Goal: Task Accomplishment & Management: Manage account settings

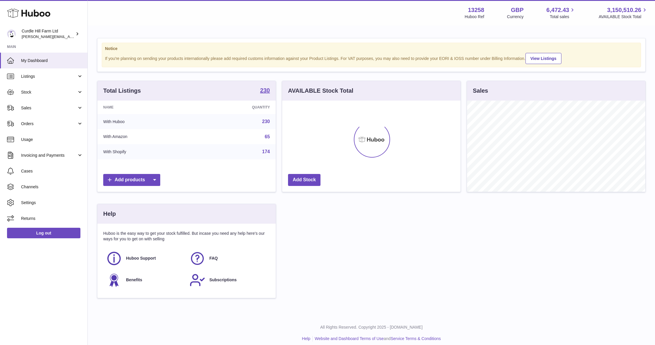
scroll to position [91, 178]
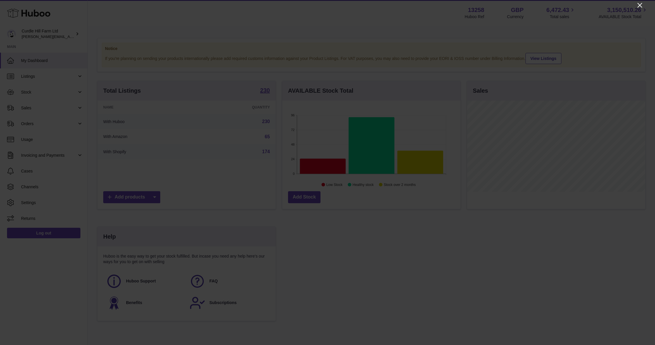
click at [641, 5] on icon "Close" at bounding box center [639, 5] width 7 height 7
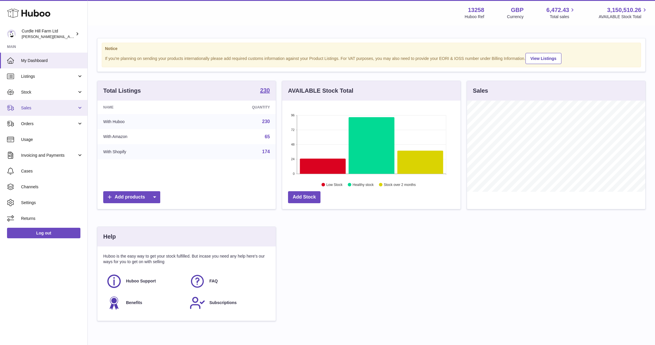
click at [49, 110] on link "Sales" at bounding box center [43, 108] width 87 height 16
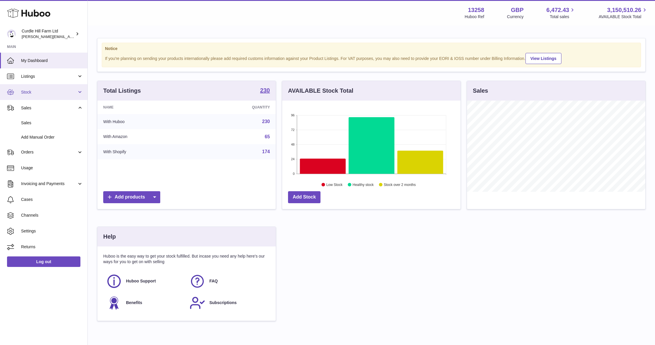
click at [44, 94] on span "Stock" at bounding box center [49, 92] width 56 height 6
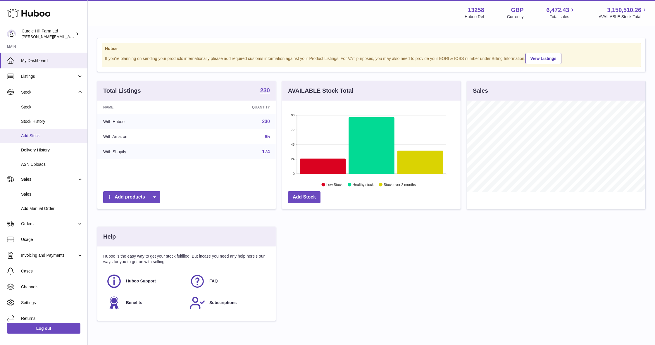
click at [39, 139] on link "Add Stock" at bounding box center [43, 136] width 87 height 14
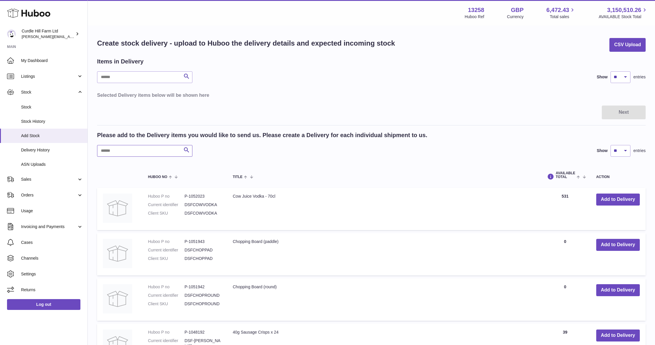
click at [115, 150] on input "text" at bounding box center [144, 151] width 95 height 12
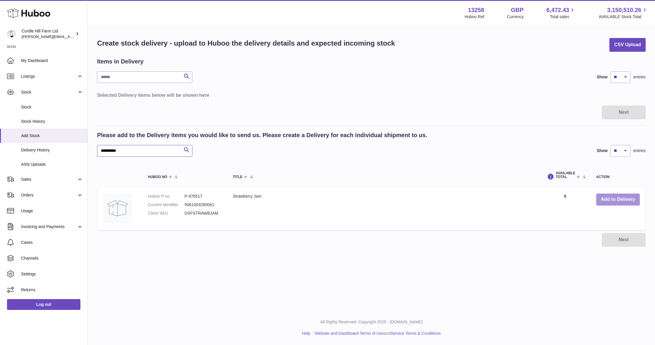
type input "**********"
click at [626, 201] on button "Add to Delivery" at bounding box center [618, 199] width 44 height 12
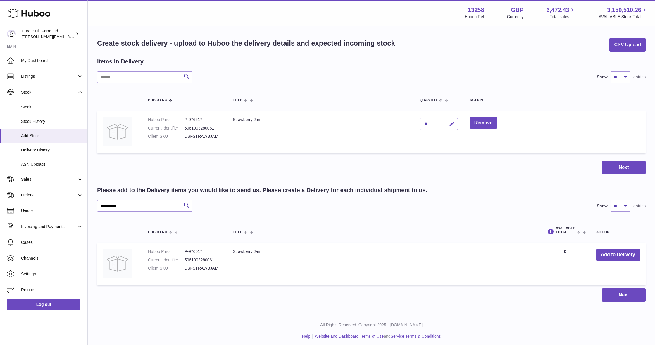
click at [451, 124] on icon "button" at bounding box center [452, 124] width 6 height 6
type input "****"
click at [454, 124] on icon "submit" at bounding box center [451, 123] width 5 height 5
click at [614, 164] on button "Next" at bounding box center [624, 168] width 44 height 14
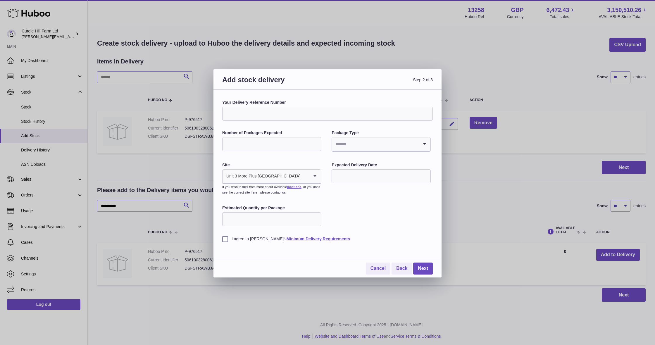
click at [308, 108] on input "Your Delivery Reference Number" at bounding box center [327, 114] width 210 height 14
type input "**********"
click at [270, 142] on input "Number of Packages Expected" at bounding box center [271, 144] width 99 height 14
type input "*"
click at [352, 150] on input "Search for option" at bounding box center [375, 143] width 87 height 13
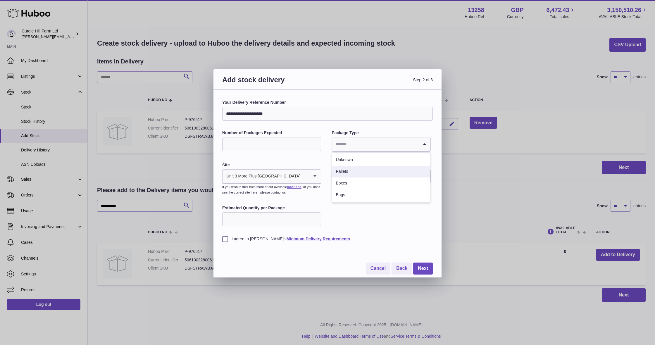
click at [358, 170] on li "Pallets" at bounding box center [381, 172] width 98 height 12
click at [355, 175] on input "text" at bounding box center [380, 176] width 99 height 14
click at [378, 239] on span "18" at bounding box center [376, 235] width 11 height 11
type input "**********"
click at [224, 239] on label "I agree to [PERSON_NAME]'s Minimum Delivery Requirements" at bounding box center [327, 239] width 210 height 6
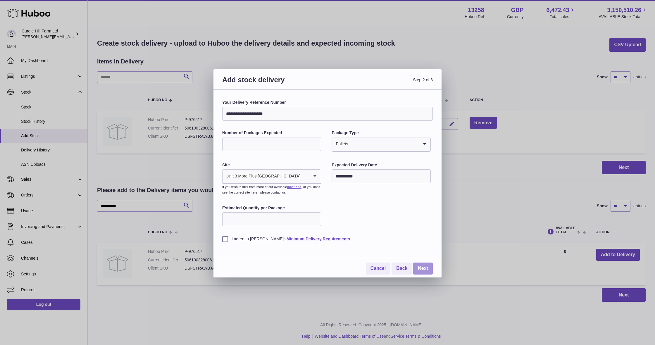
click at [415, 264] on link "Next" at bounding box center [423, 268] width 20 height 12
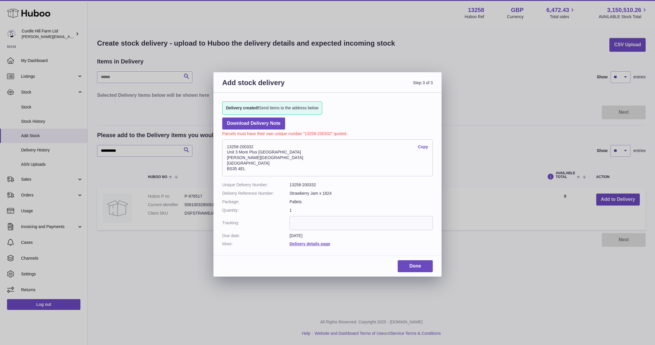
drag, startPoint x: 234, startPoint y: 150, endPoint x: 226, endPoint y: 144, distance: 10.0
click at [226, 144] on address "13258-200332 Copy [STREET_ADDRESS][PERSON_NAME]" at bounding box center [327, 157] width 210 height 37
copy address "13258-200332 Copy Unit 3 More [GEOGRAPHIC_DATA][PERSON_NAME]"
